Goal: Check status: Check status

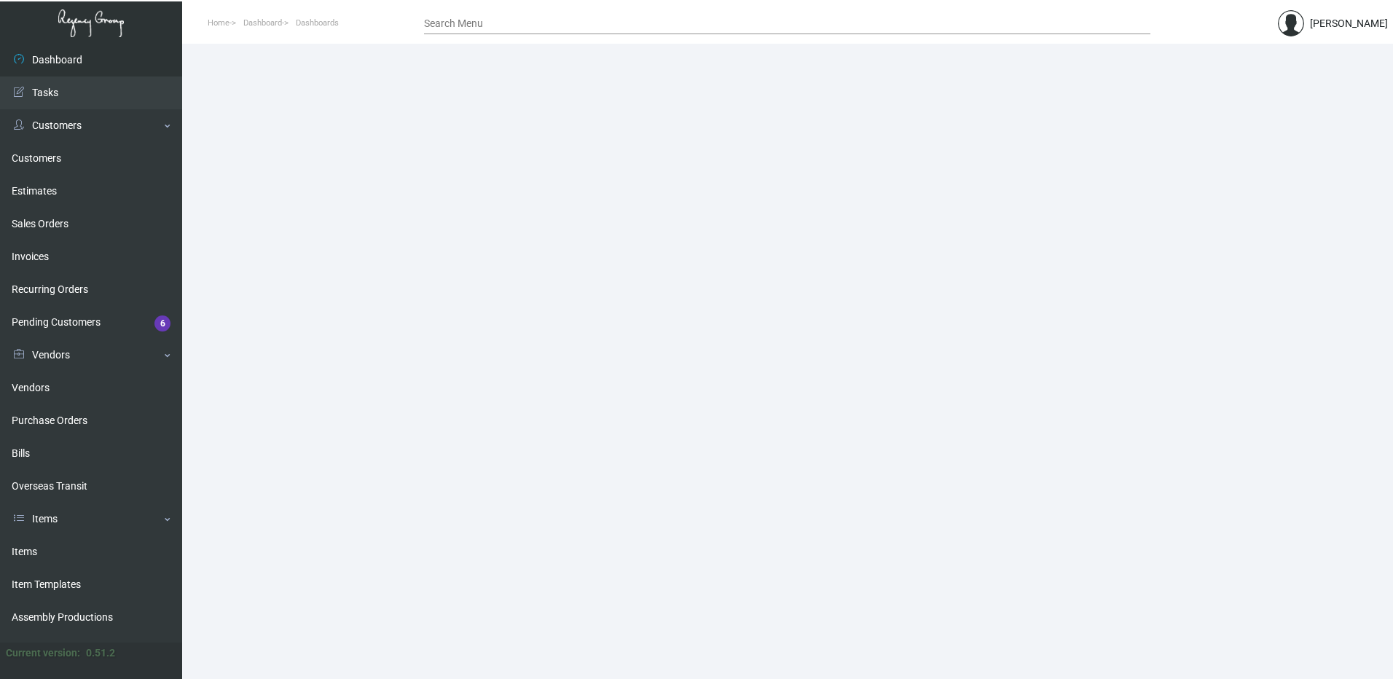
drag, startPoint x: 55, startPoint y: 556, endPoint x: 208, endPoint y: 404, distance: 215.8
click at [55, 556] on link "Items" at bounding box center [91, 551] width 182 height 33
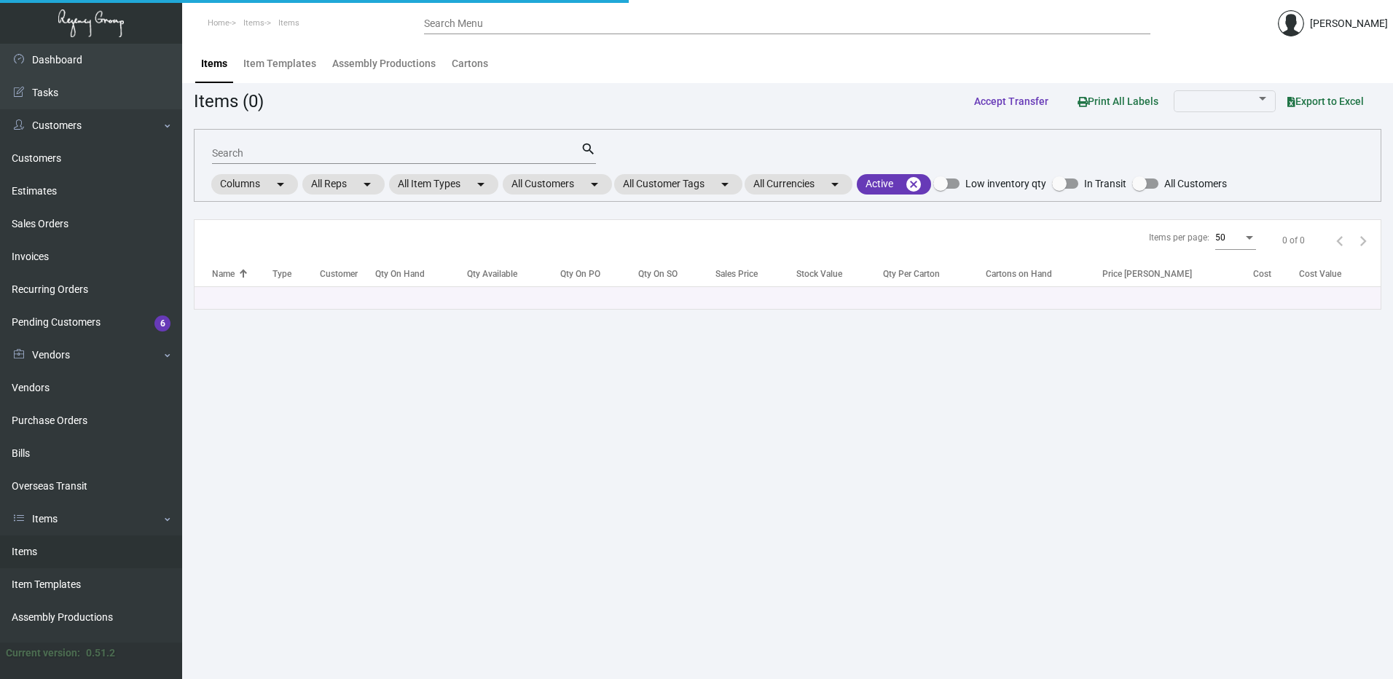
click at [361, 156] on input "Search" at bounding box center [396, 154] width 369 height 12
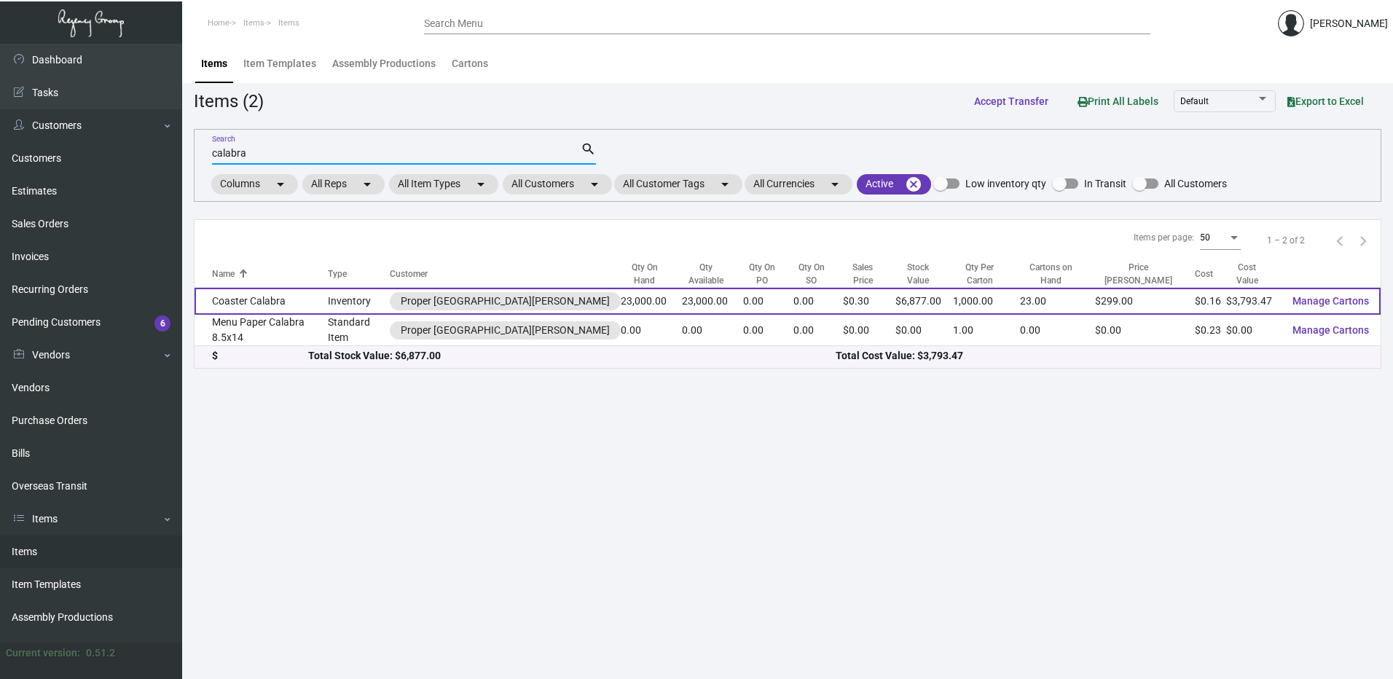
type input "calabra"
click at [319, 292] on td "Coaster Calabra" at bounding box center [260, 301] width 133 height 27
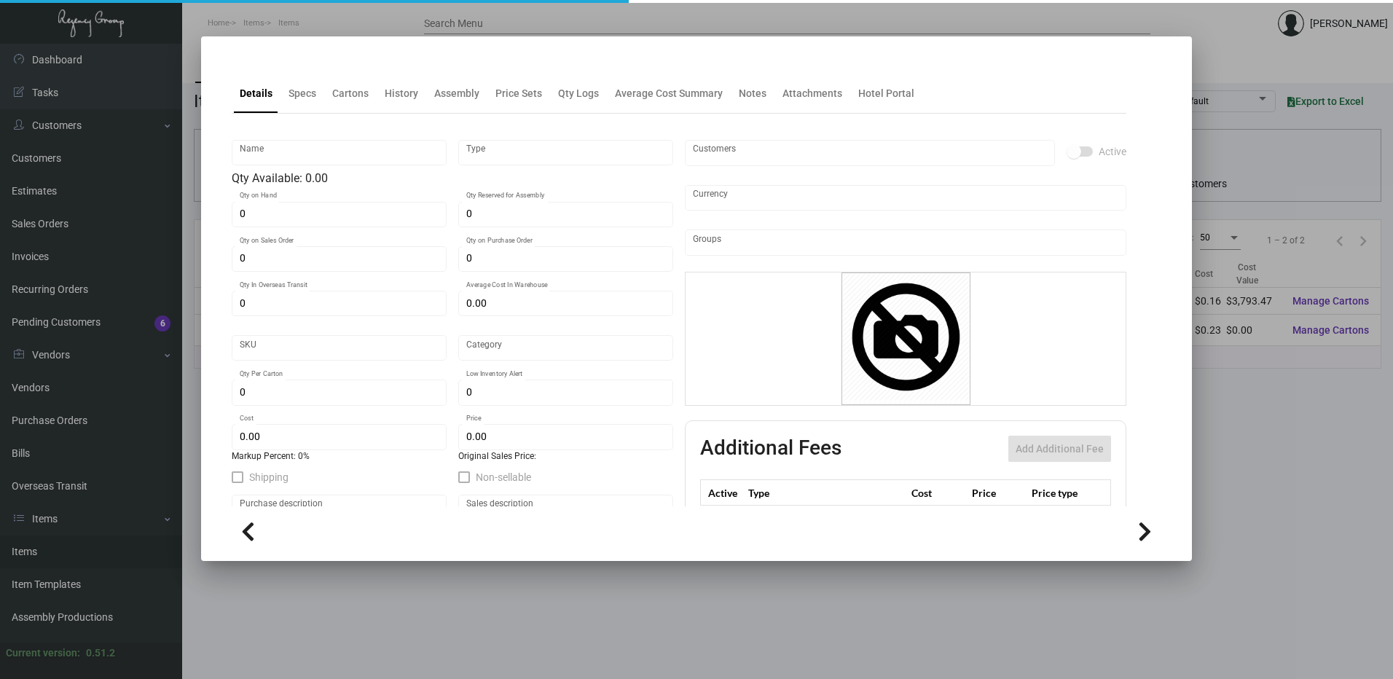
type input "Coaster Calabra"
type input "Inventory"
type input "23,000"
type input "$ 0.16493"
type input "945-Coaster-58"
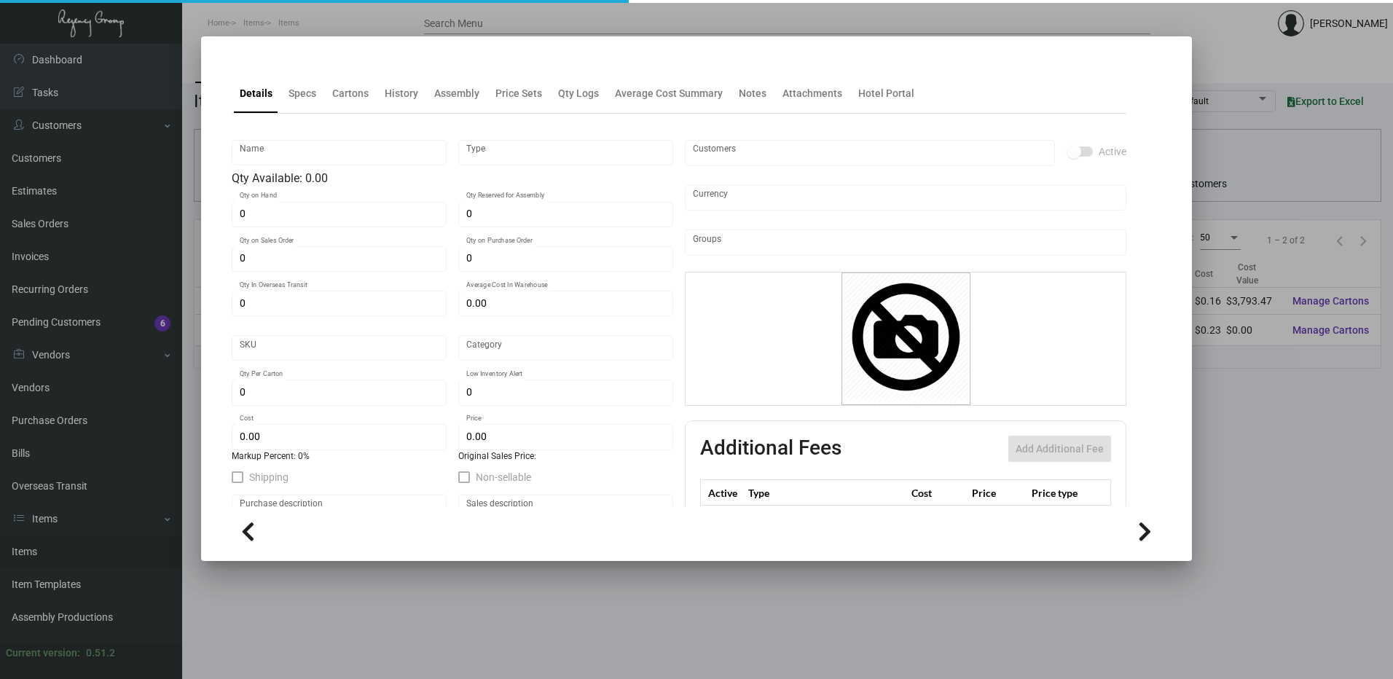
type input "Standard"
type input "1,000"
type input "$ 0.16493"
type input "$ 0.299"
checkbox input "true"
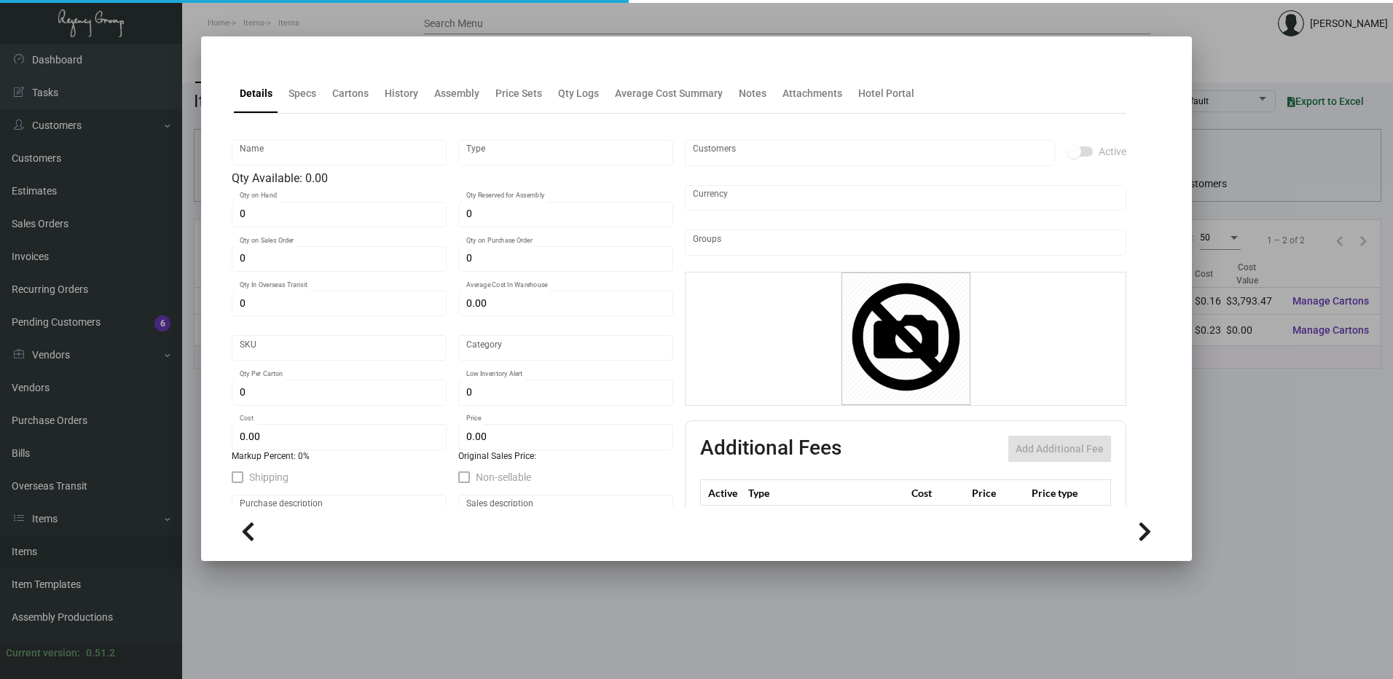
checkbox input "true"
type input "United States Dollar $"
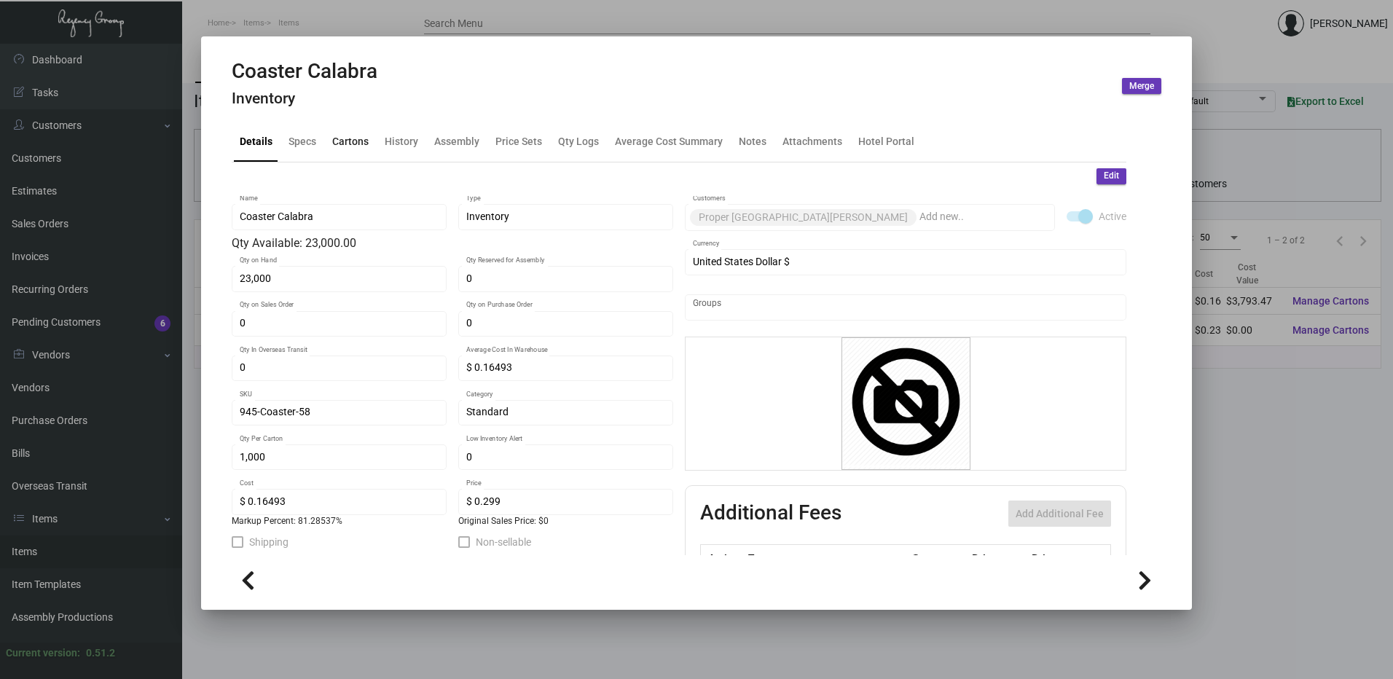
click at [352, 146] on div "Cartons" at bounding box center [350, 141] width 36 height 15
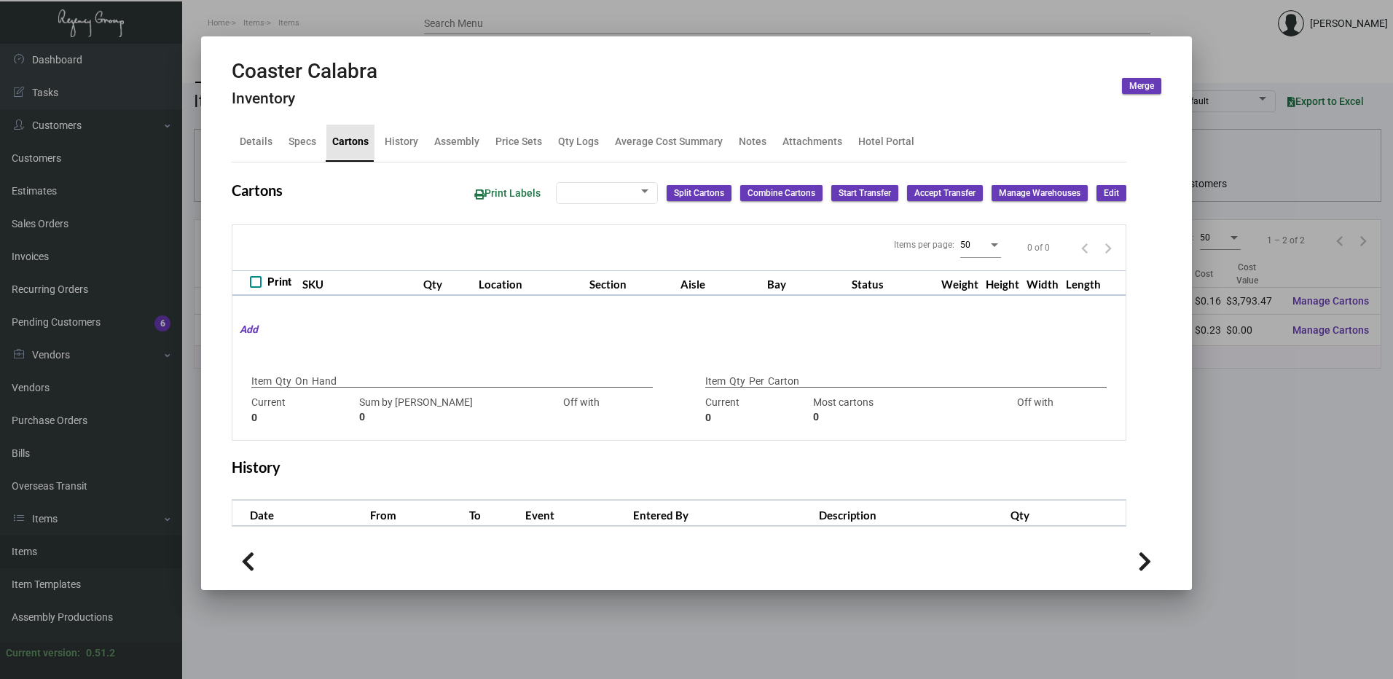
checkbox input "true"
type input "23,000"
type input "23000"
type input "0"
type input "1,000"
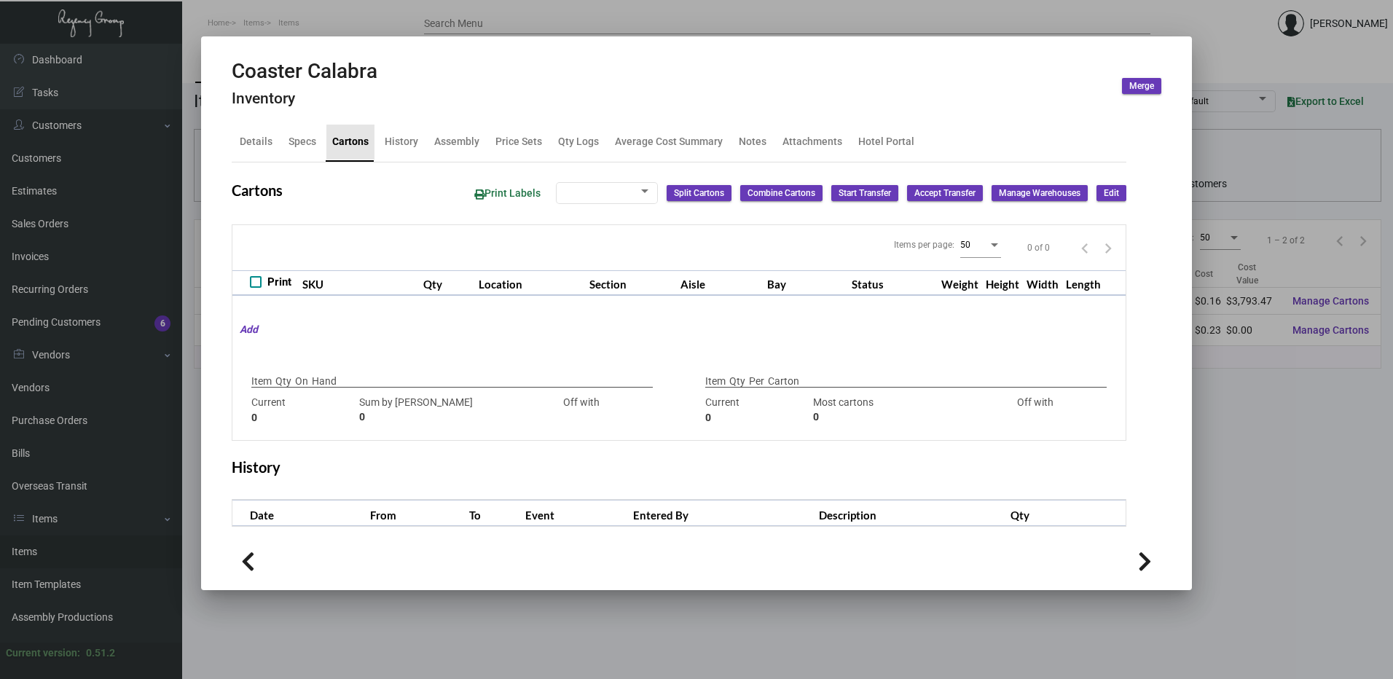
type input "1000"
type input "0"
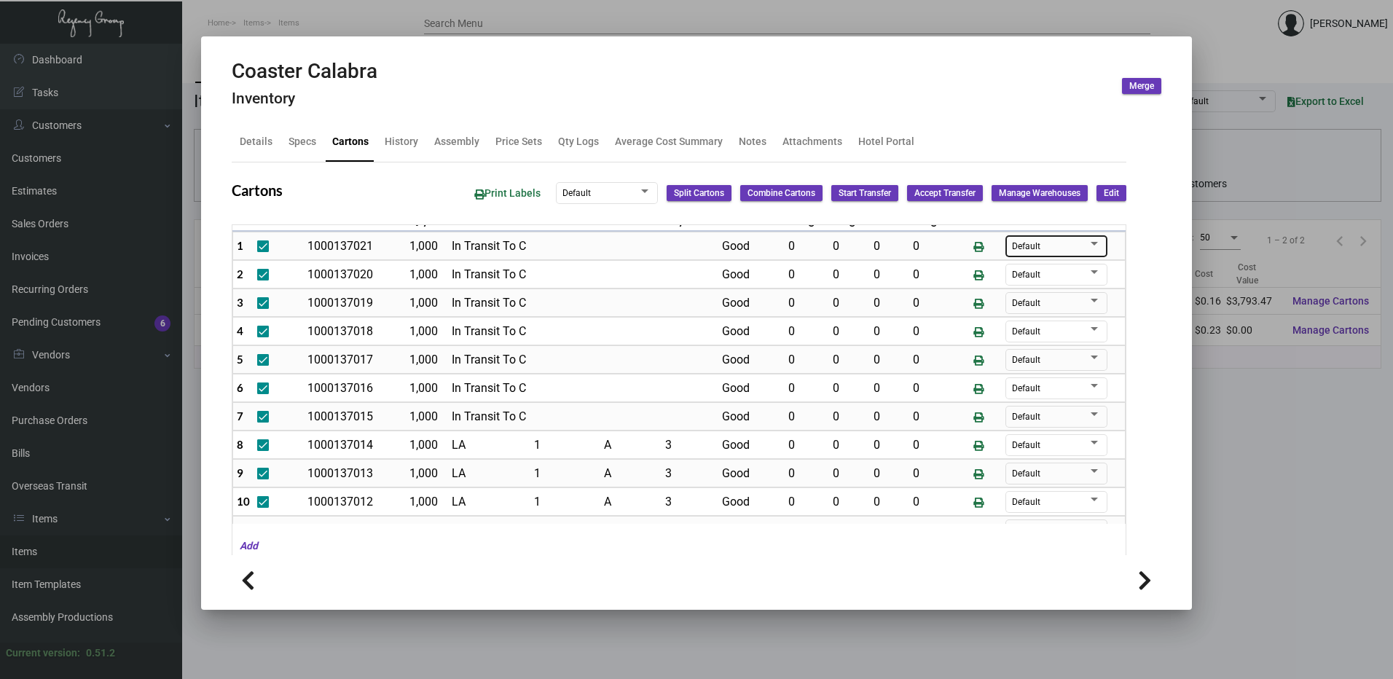
scroll to position [73, 0]
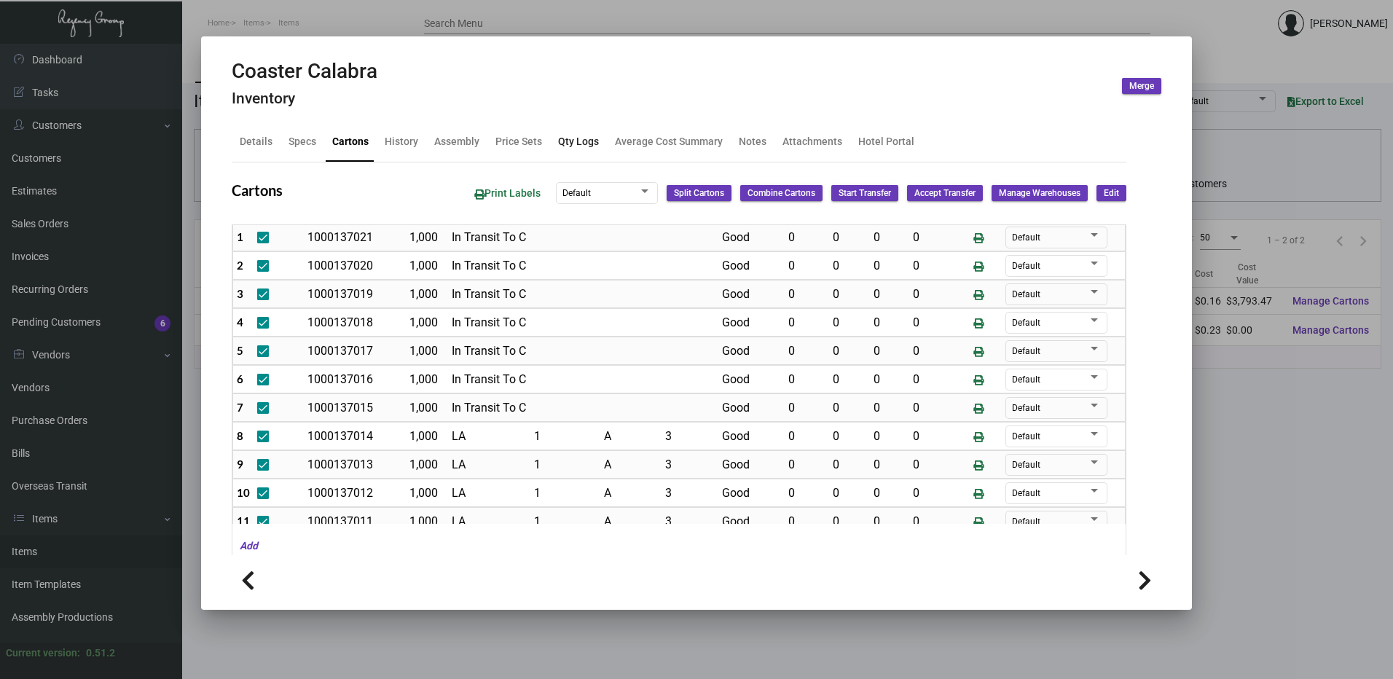
click at [579, 146] on div "Qty Logs" at bounding box center [578, 141] width 41 height 15
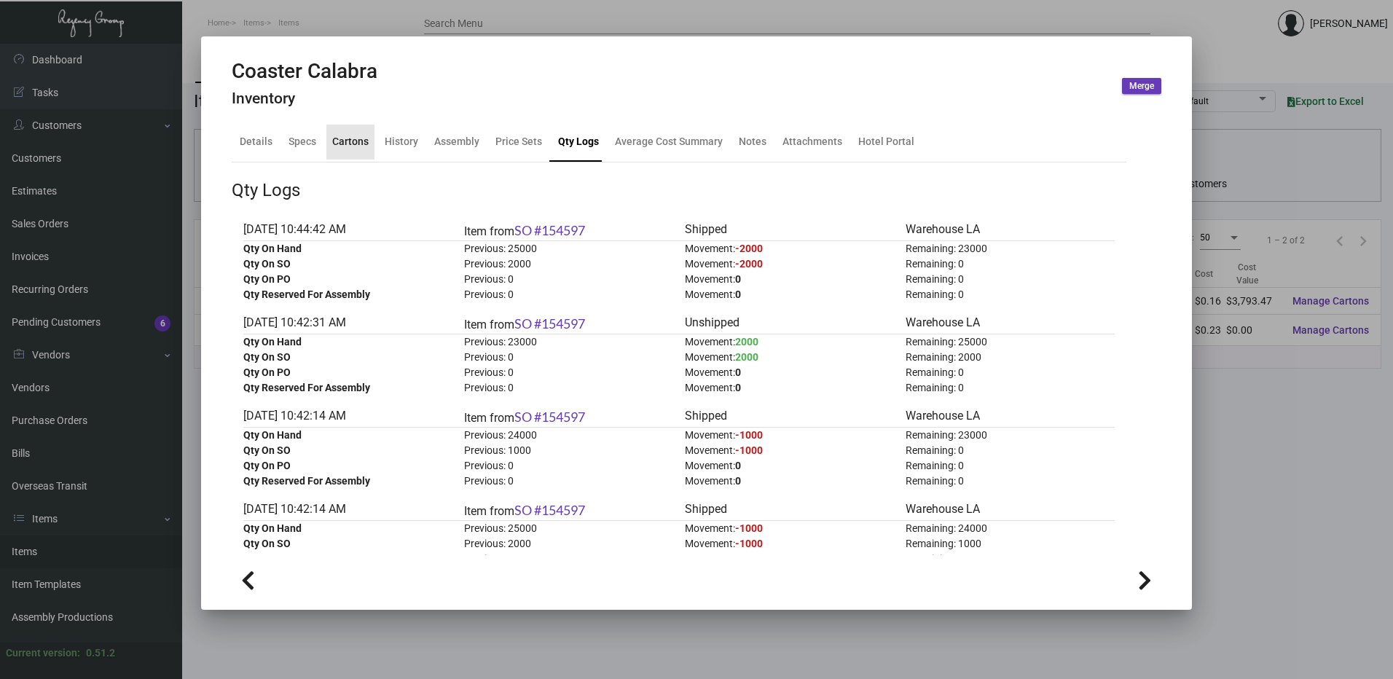
click at [350, 140] on div "Cartons" at bounding box center [350, 141] width 36 height 15
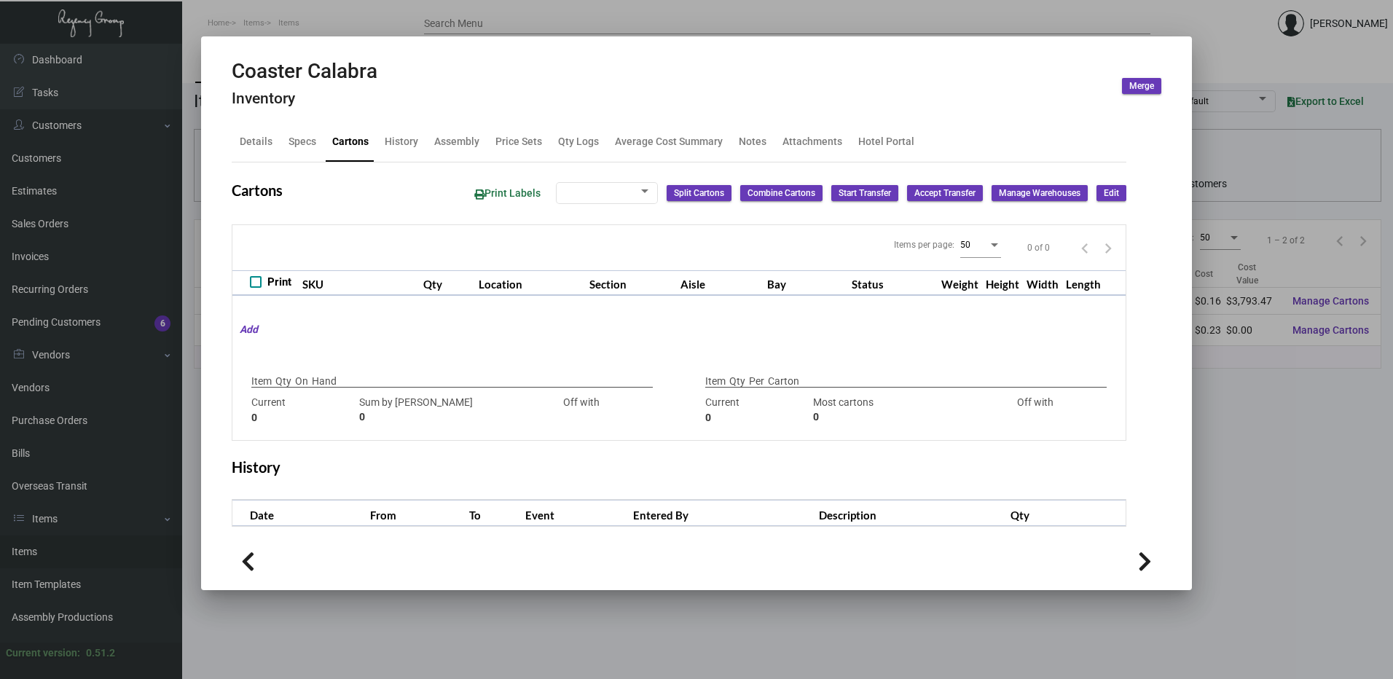
checkbox input "true"
type input "23,000"
type input "23000"
type input "0"
type input "1,000"
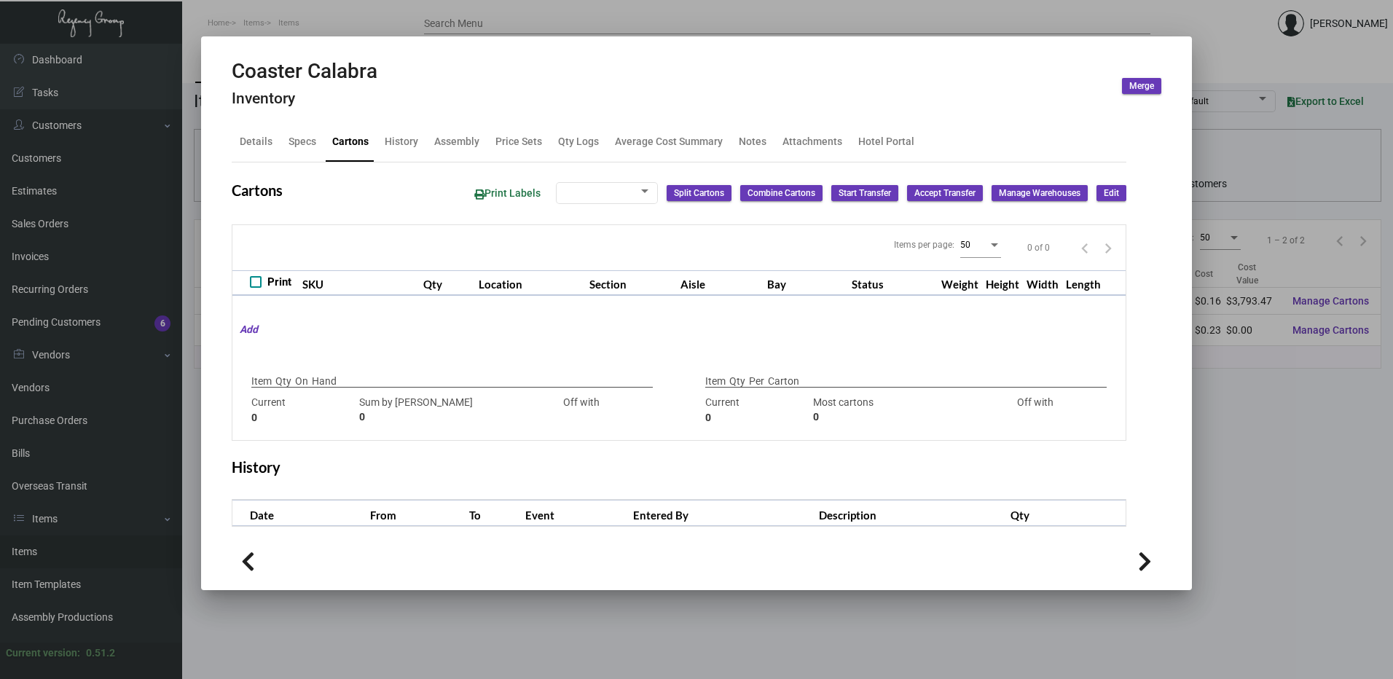
type input "1000"
type input "0"
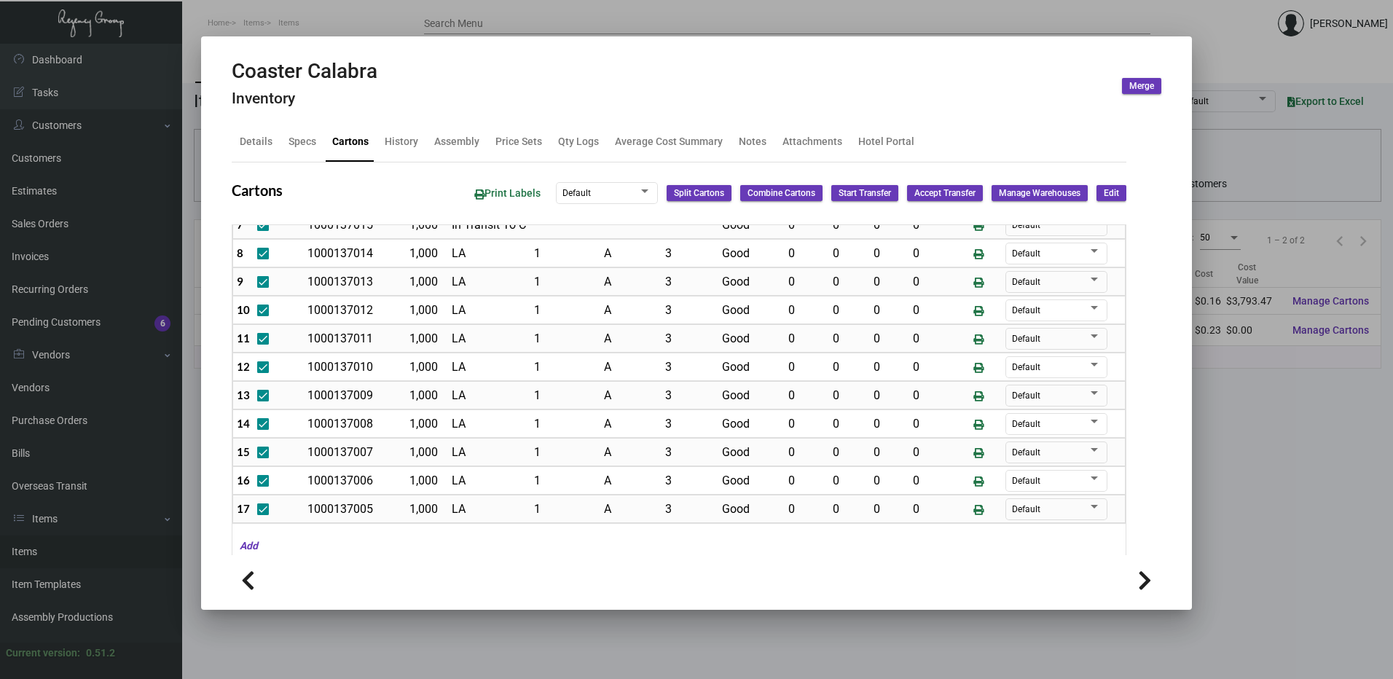
scroll to position [291, 0]
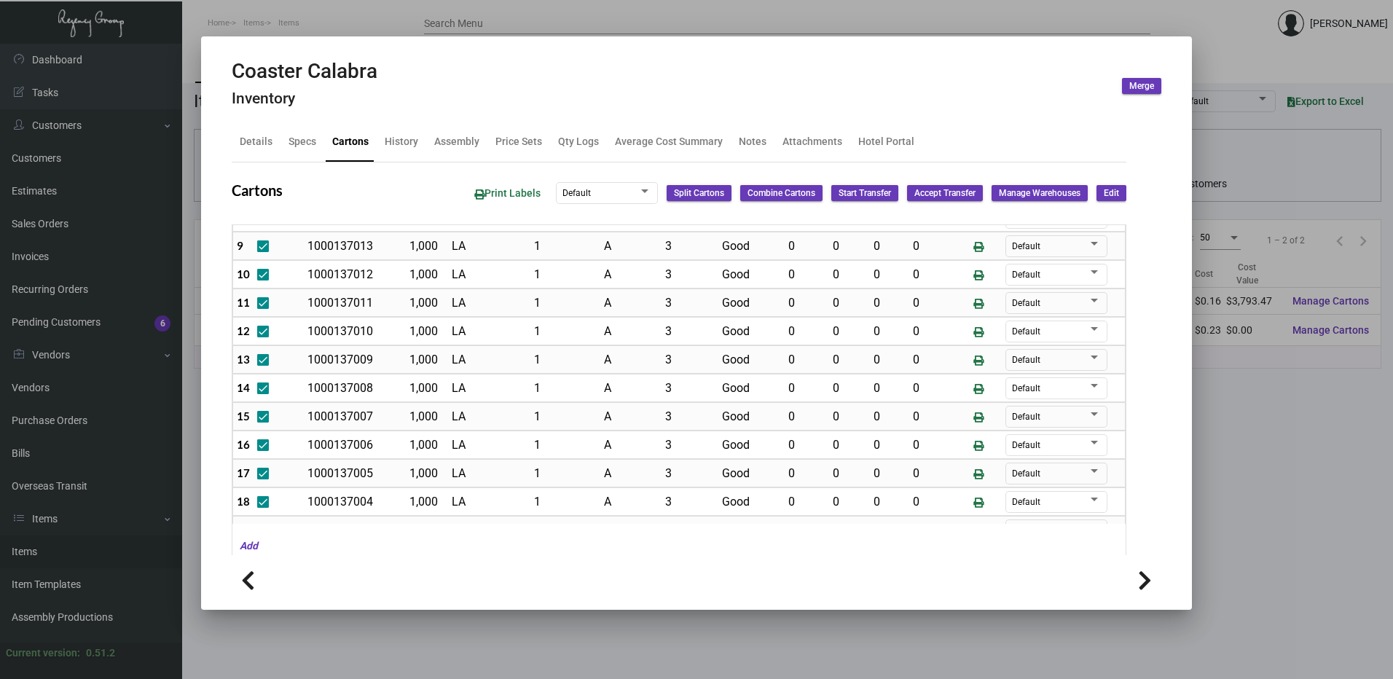
click at [533, 21] on div at bounding box center [696, 339] width 1393 height 679
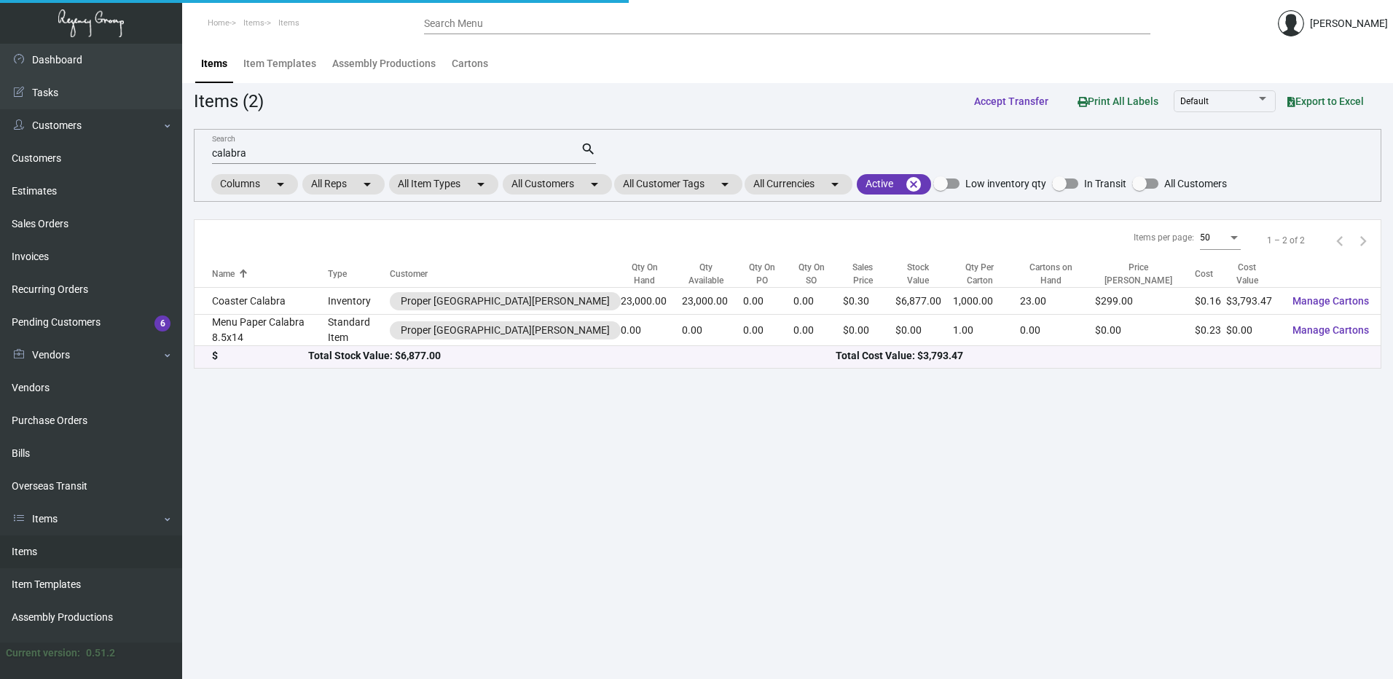
click at [525, 26] on input "Search Menu" at bounding box center [787, 24] width 726 height 12
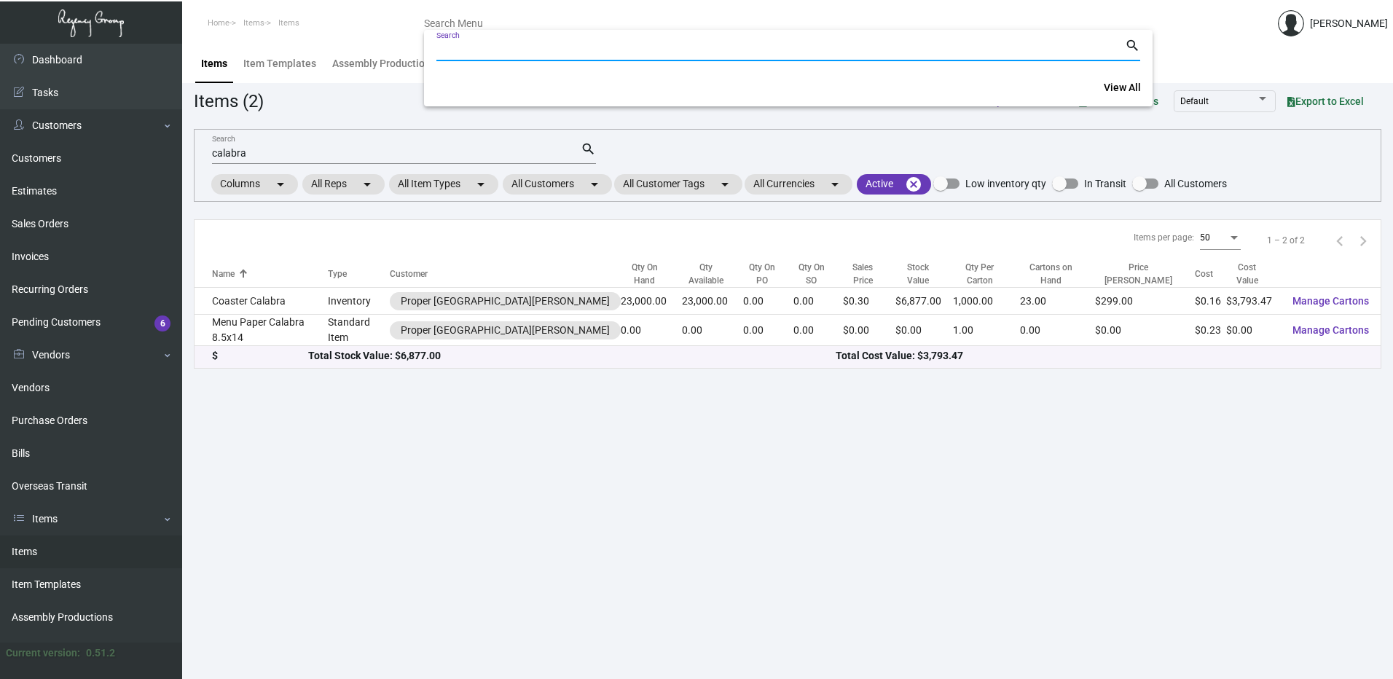
paste input "98814"
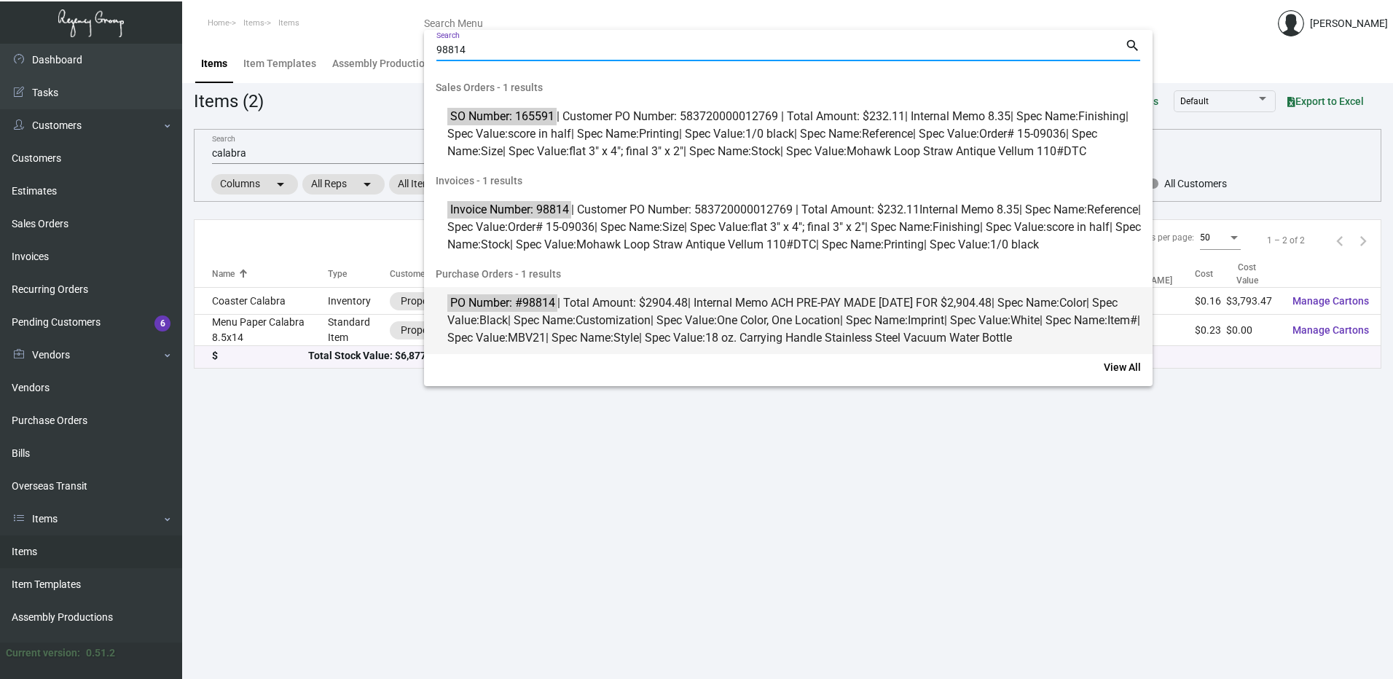
type input "98814"
click at [589, 347] on span "PO Number: #98814 | Total Amount: $2904.48 | Internal Memo ACH PRE-PAY MADE [DA…" at bounding box center [796, 320] width 698 height 52
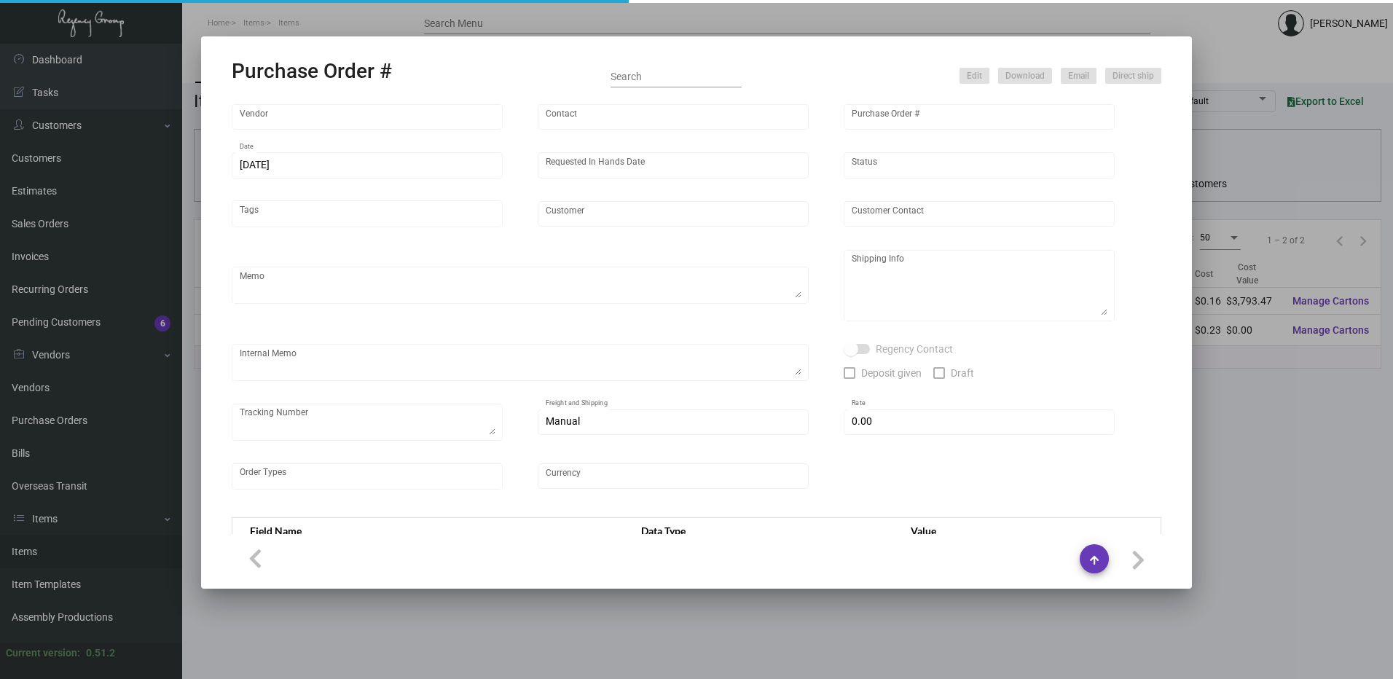
type input "Opus Line - Benmex International"
type input "[PERSON_NAME] ."
type input "98814"
type input "[DATE]"
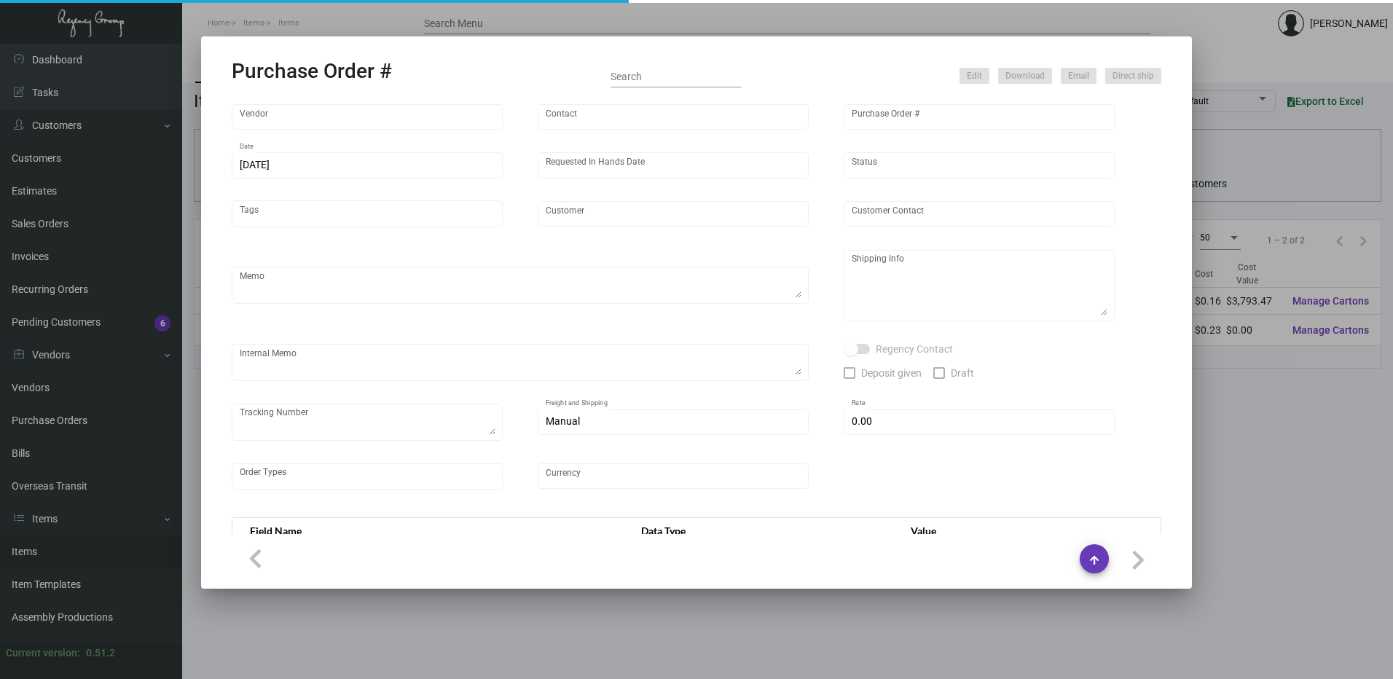
type input "Equinox [PERSON_NAME] Yards"
type input "[PERSON_NAME]"
type textarea "Same imprint from the Previous PO 98392.BLIND Ship via UPS Ground Acct# 1AY276."
type textarea "[PERSON_NAME] Equinox [PERSON_NAME] Yards [STREET_ADDRESS][PERSON_NAME][US_STAT…"
type textarea "ACH PRE-PAY MADE [DATE] FOR $2,904.48"
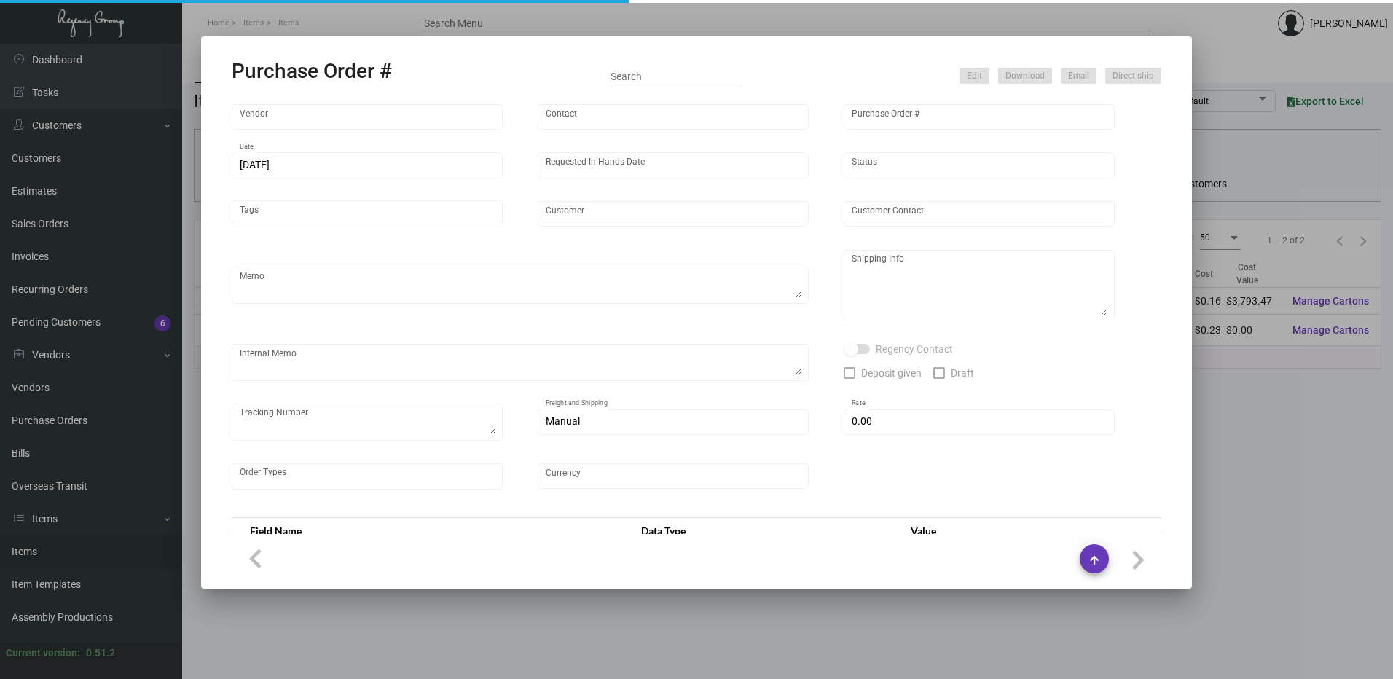
checkbox input "true"
type input "$ 8.00"
type input "United States Dollar $"
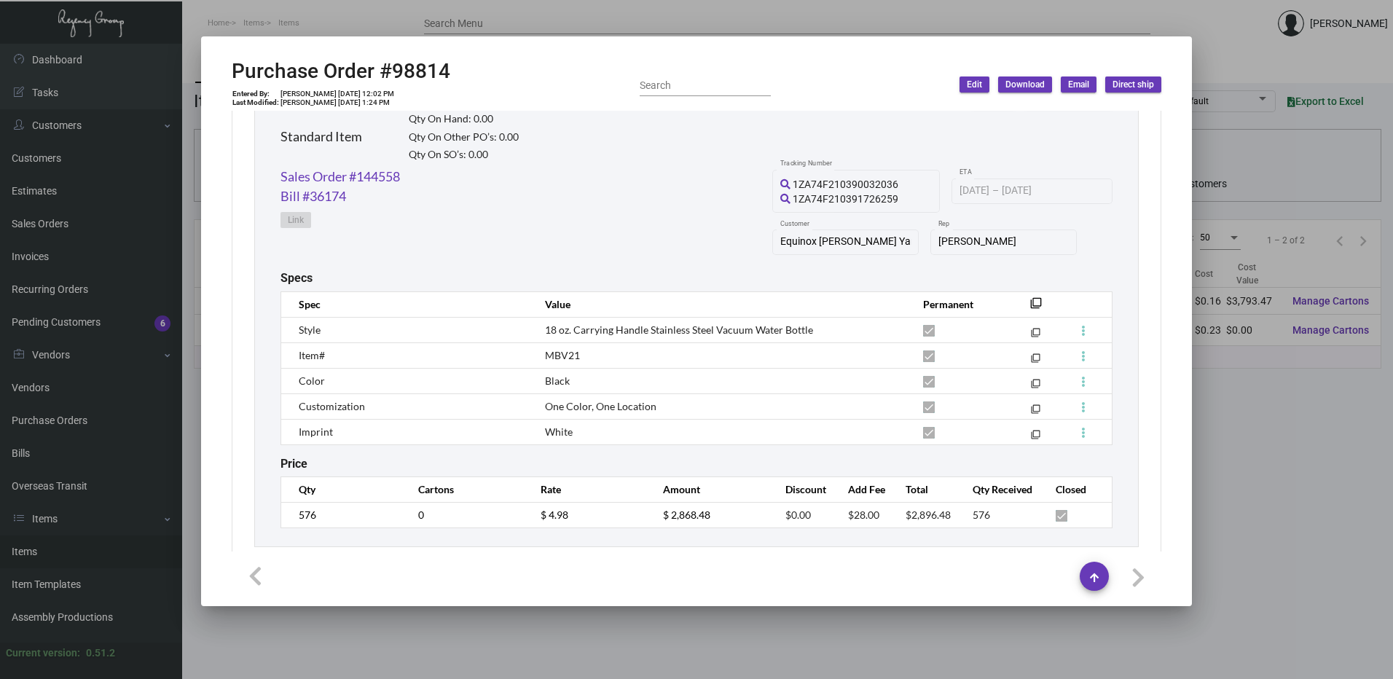
scroll to position [747, 0]
